Goal: Navigation & Orientation: Understand site structure

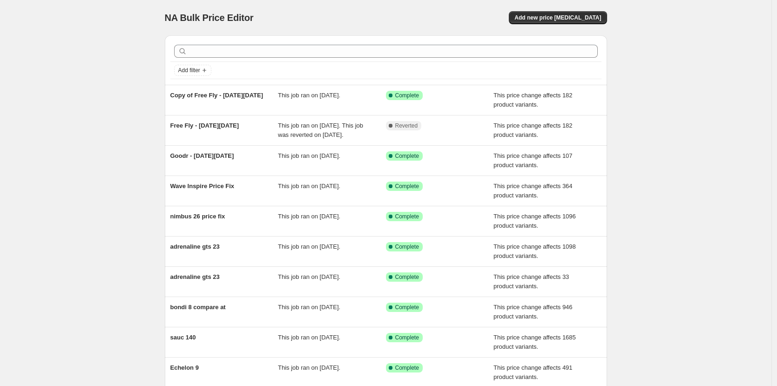
scroll to position [103, 0]
